Goal: Transaction & Acquisition: Purchase product/service

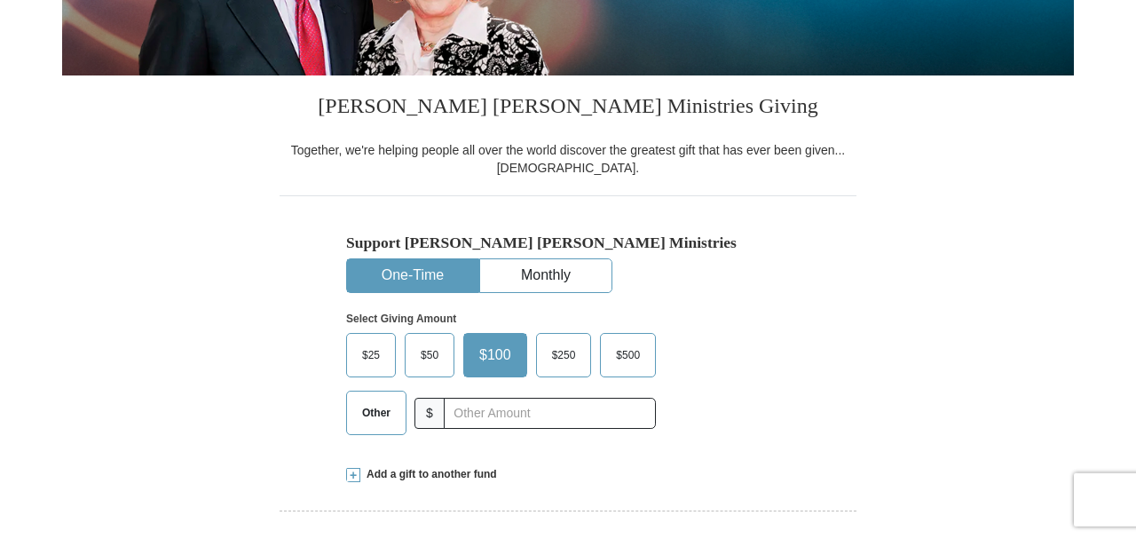
scroll to position [368, 0]
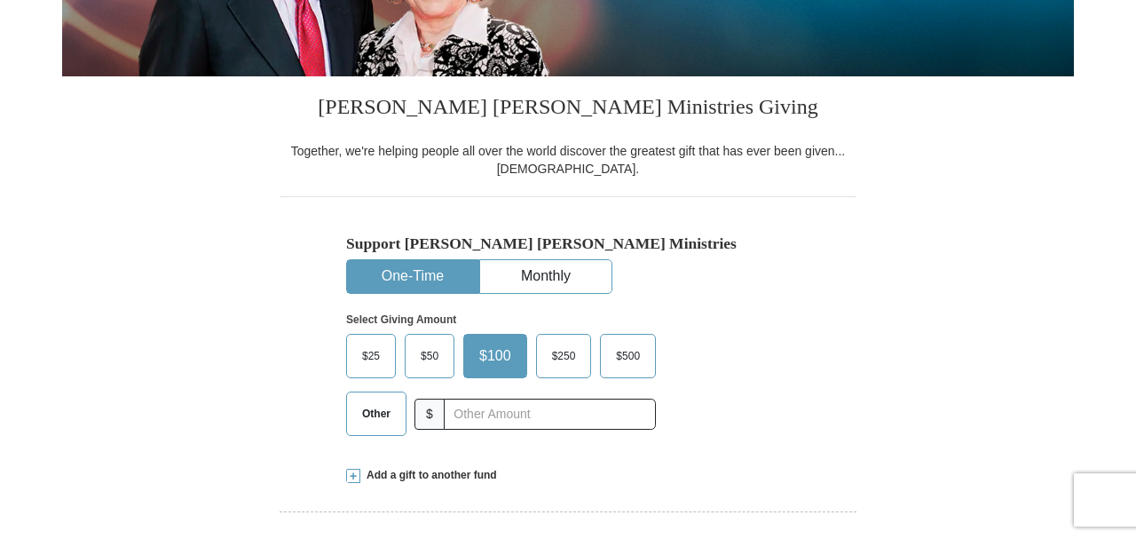
click at [370, 416] on span "Other" at bounding box center [376, 413] width 46 height 27
click at [0, 0] on input "Other" at bounding box center [0, 0] width 0 height 0
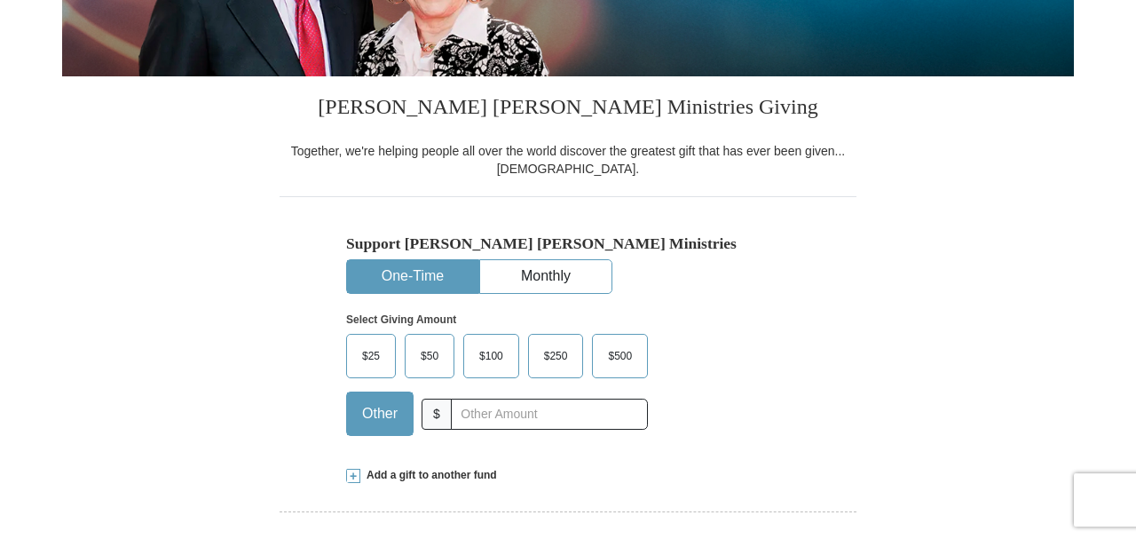
click at [692, 448] on div "$25 $50 $100 $250 $500 $" at bounding box center [530, 391] width 368 height 115
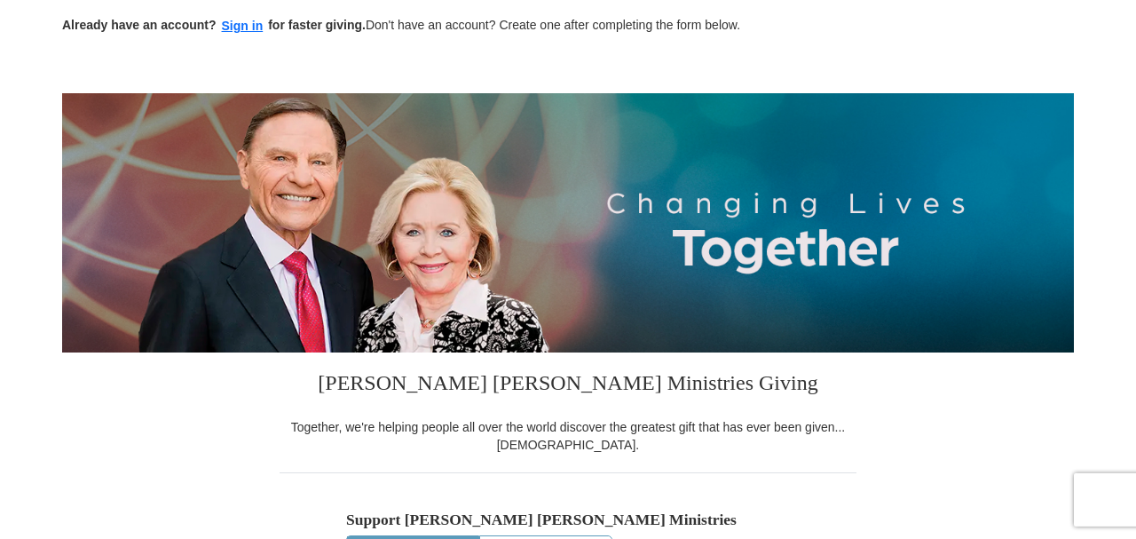
scroll to position [0, 0]
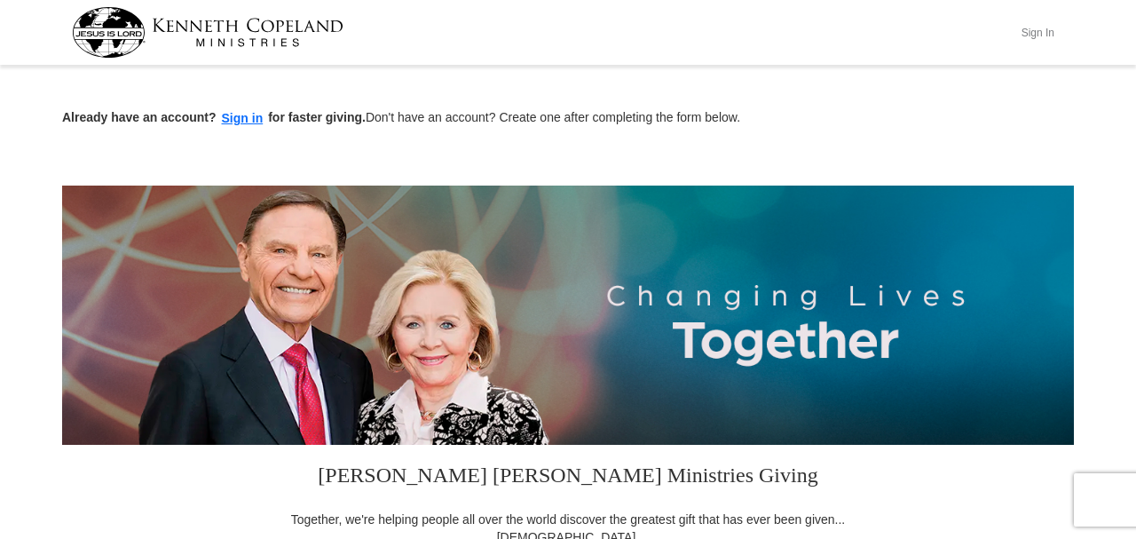
click at [1032, 31] on button "Sign In" at bounding box center [1037, 33] width 53 height 28
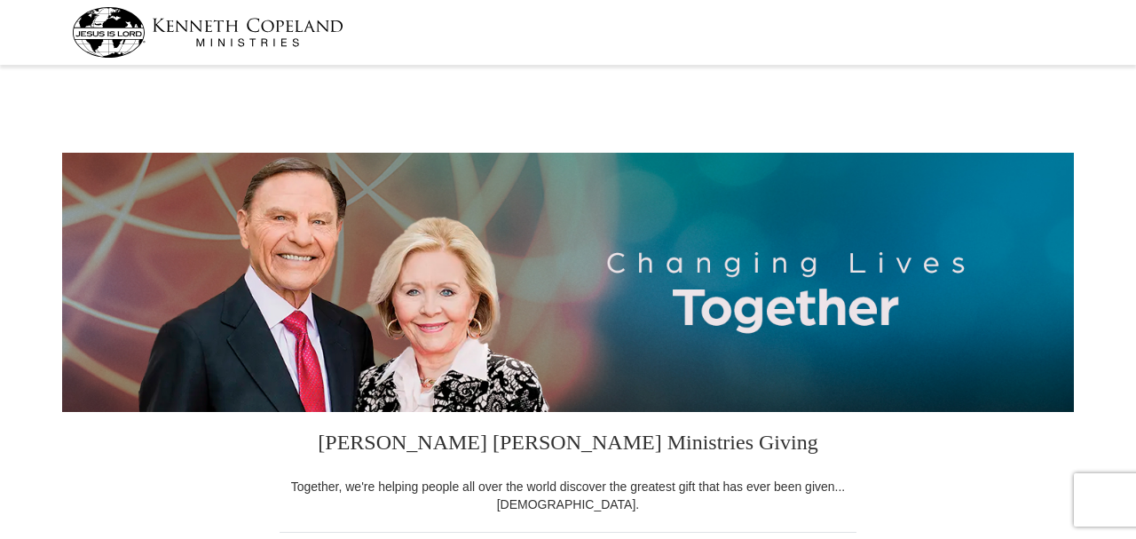
select select "GA"
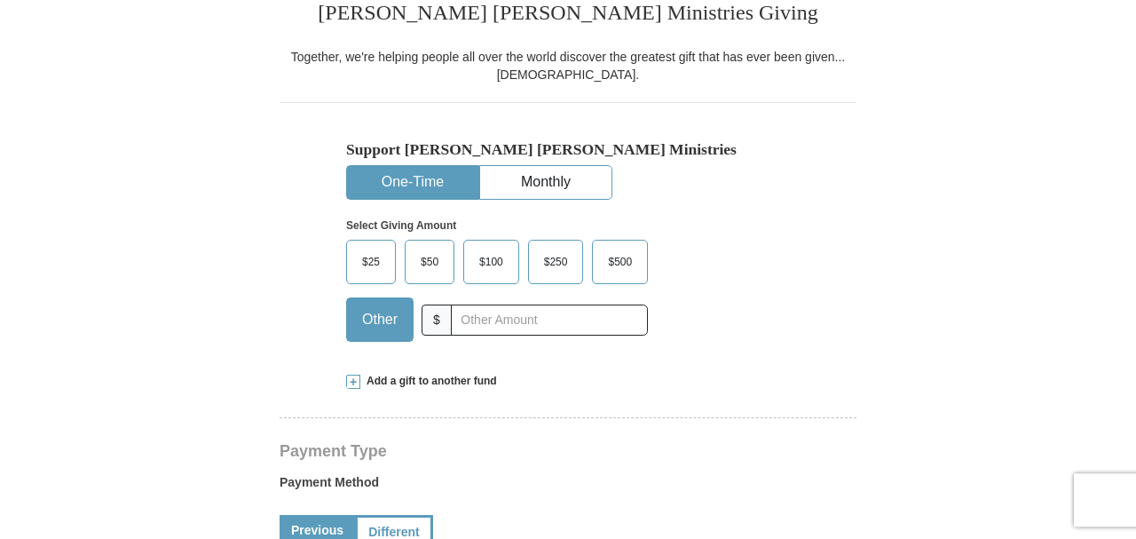
scroll to position [429, 0]
click at [350, 382] on span at bounding box center [353, 381] width 14 height 14
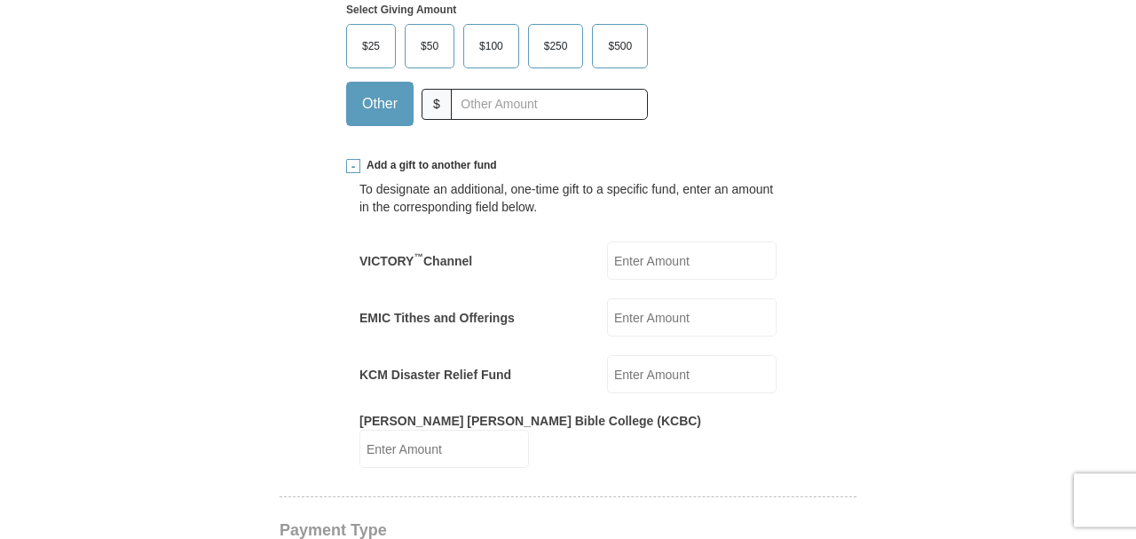
scroll to position [644, 0]
click at [699, 318] on input "EMIC Tithes and Offerings" at bounding box center [691, 318] width 169 height 38
click at [678, 370] on input "KCM Disaster Relief Fund" at bounding box center [691, 375] width 169 height 38
click at [679, 316] on input "EMIC Tithes and Offerings" at bounding box center [691, 318] width 169 height 38
click at [753, 320] on input "EMIC Tithes and Offerings" at bounding box center [691, 318] width 169 height 38
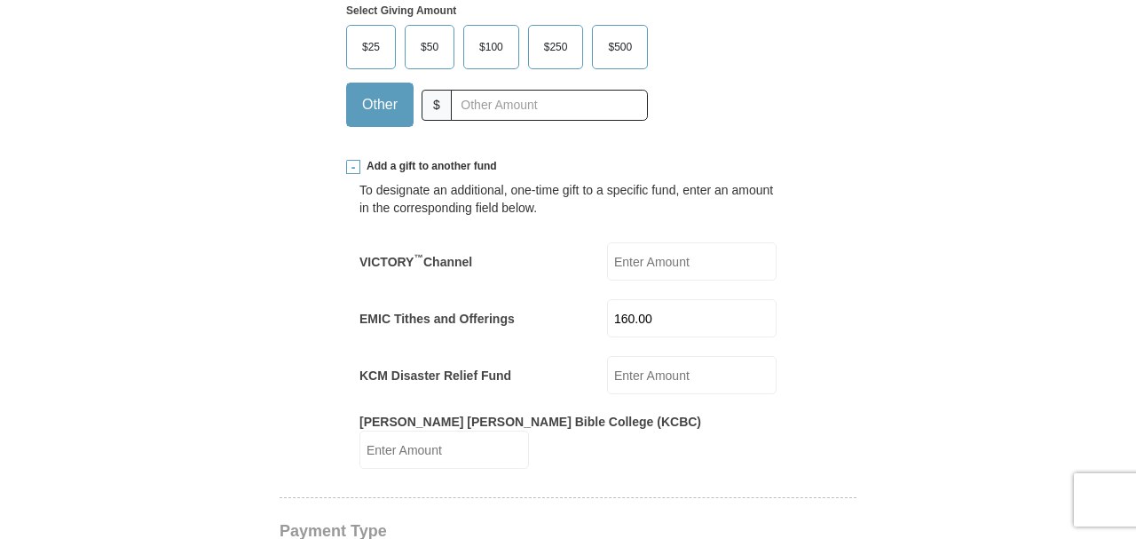
type input "160.00"
click at [684, 370] on input "KCM Disaster Relief Fund" at bounding box center [691, 375] width 169 height 38
type input "100.00"
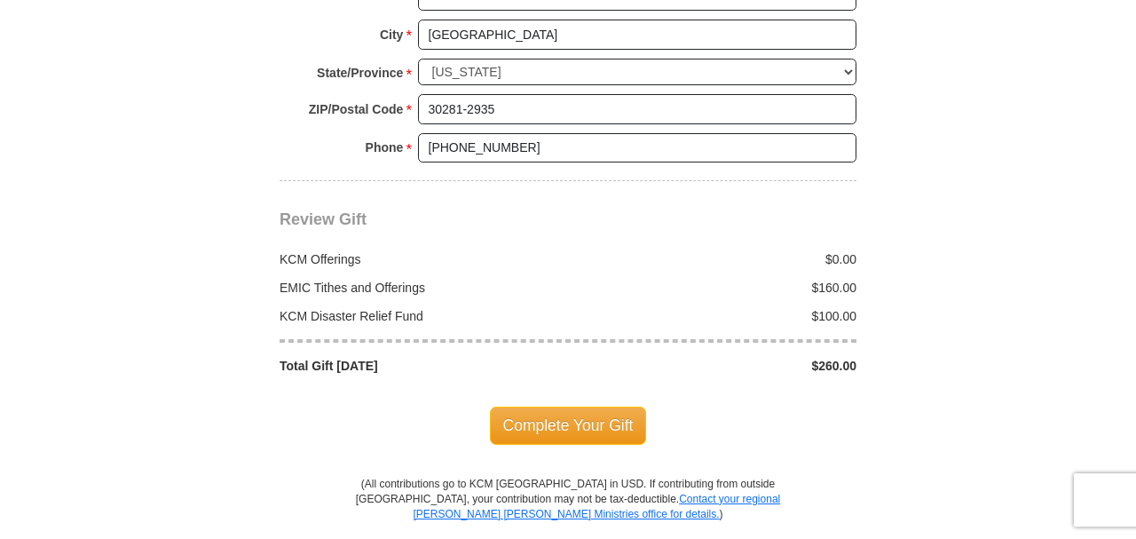
scroll to position [1780, 0]
click at [602, 406] on span "Complete Your Gift" at bounding box center [568, 424] width 157 height 37
